Goal: Find specific page/section: Find specific page/section

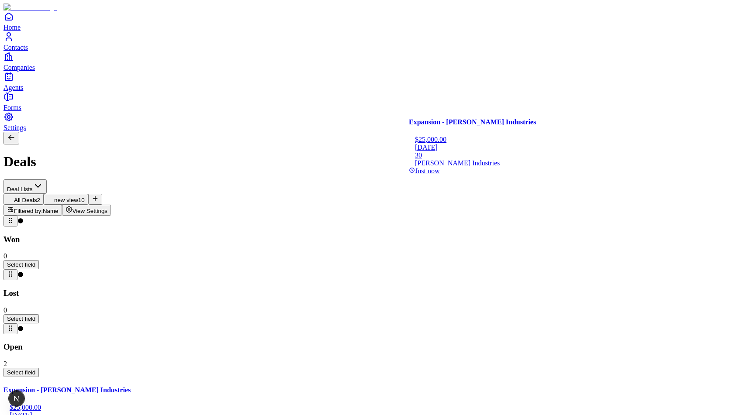
drag, startPoint x: 475, startPoint y: 135, endPoint x: 489, endPoint y: 130, distance: 14.9
click at [380, 216] on div "Won 0 Select field Lost 0 Select field Open 2 Select field Expansion - [PERSON_…" at bounding box center [373, 362] width 740 height 293
click at [43, 208] on span "Filtered by:" at bounding box center [28, 211] width 29 height 7
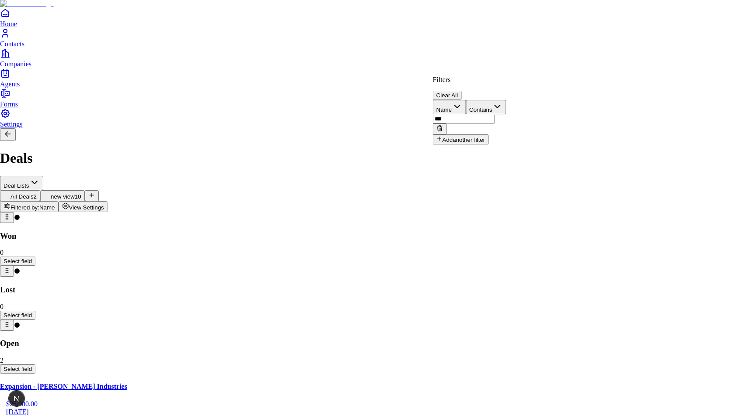
click at [380, 124] on button at bounding box center [440, 129] width 14 height 11
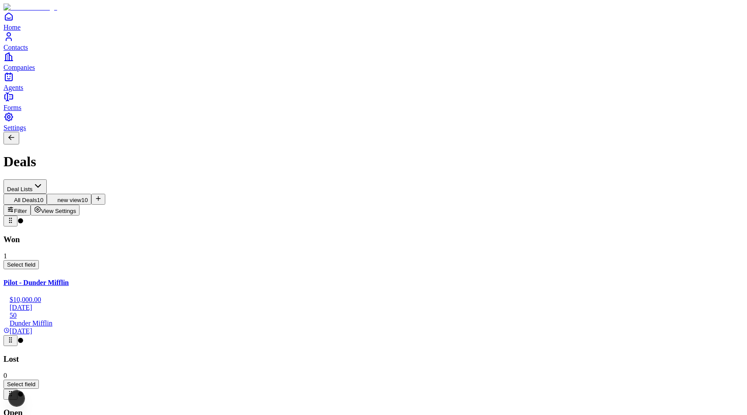
click at [76, 208] on span "View Settings" at bounding box center [58, 211] width 35 height 7
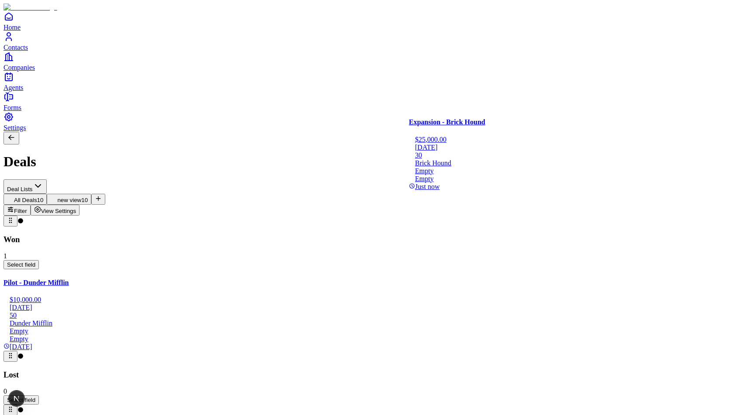
drag, startPoint x: 482, startPoint y: 177, endPoint x: 458, endPoint y: 178, distance: 24.0
click at [76, 208] on span "View Settings" at bounding box center [58, 211] width 35 height 7
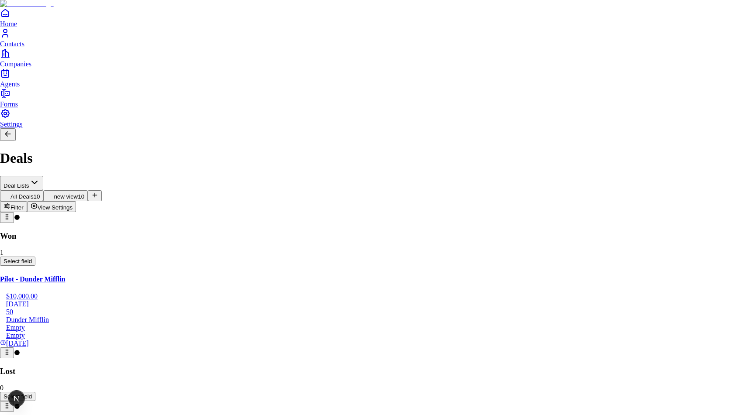
scroll to position [91, 0]
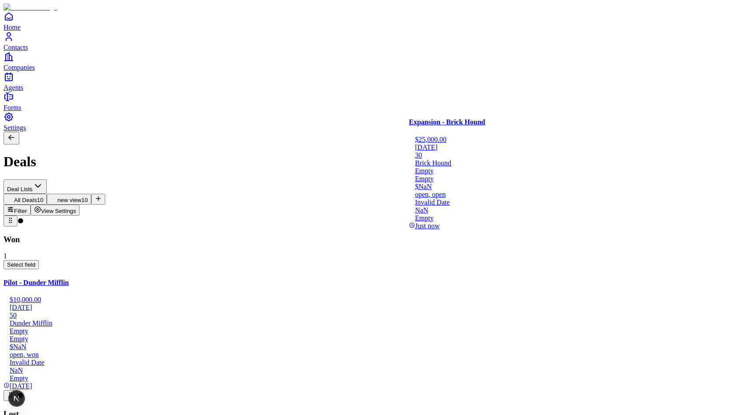
drag, startPoint x: 476, startPoint y: 187, endPoint x: 462, endPoint y: 179, distance: 15.7
click at [31, 205] on button "Filter" at bounding box center [16, 210] width 27 height 11
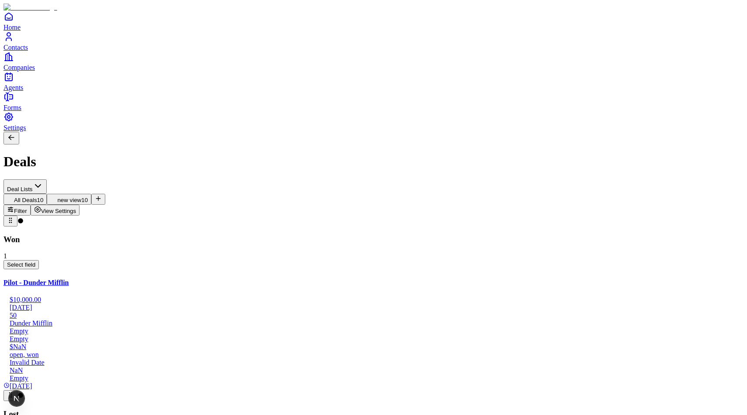
click at [76, 208] on span "View Settings" at bounding box center [58, 211] width 35 height 7
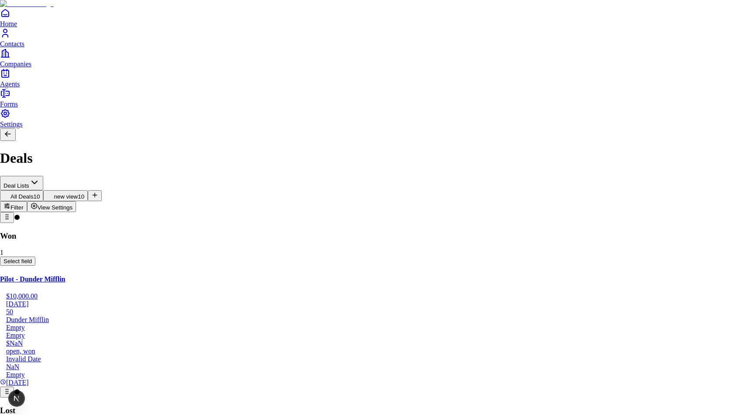
scroll to position [91, 0]
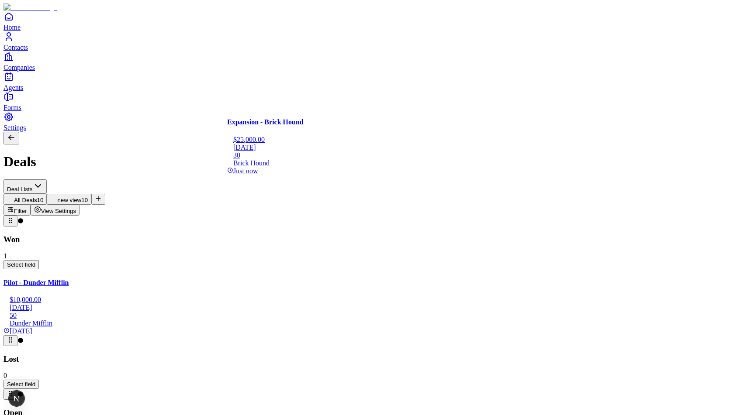
drag, startPoint x: 496, startPoint y: 151, endPoint x: 359, endPoint y: 160, distance: 137.5
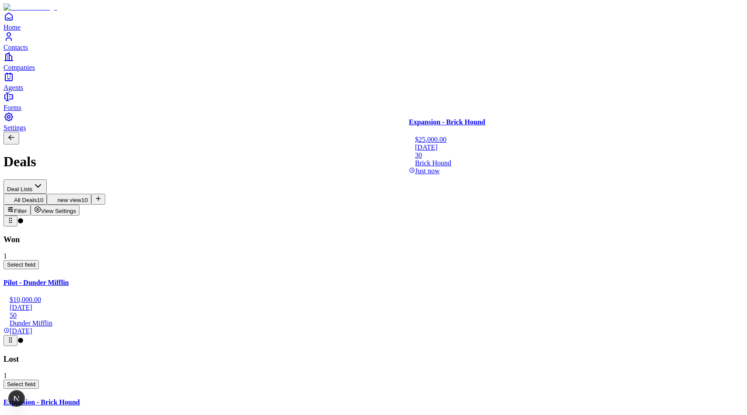
drag, startPoint x: 324, startPoint y: 153, endPoint x: 439, endPoint y: 152, distance: 114.9
click at [380, 132] on div "Deals" at bounding box center [373, 151] width 740 height 38
